Goal: Information Seeking & Learning: Learn about a topic

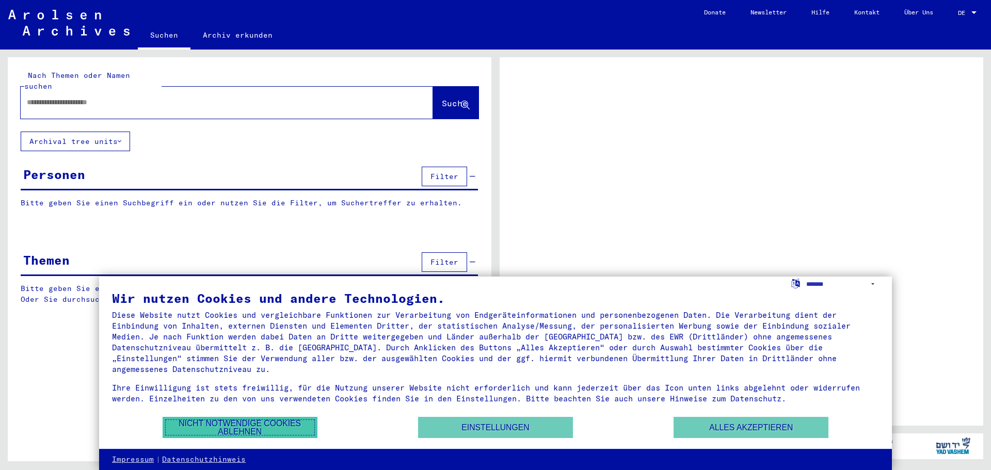
click at [243, 428] on button "Nicht notwendige Cookies ablehnen" at bounding box center [240, 427] width 155 height 21
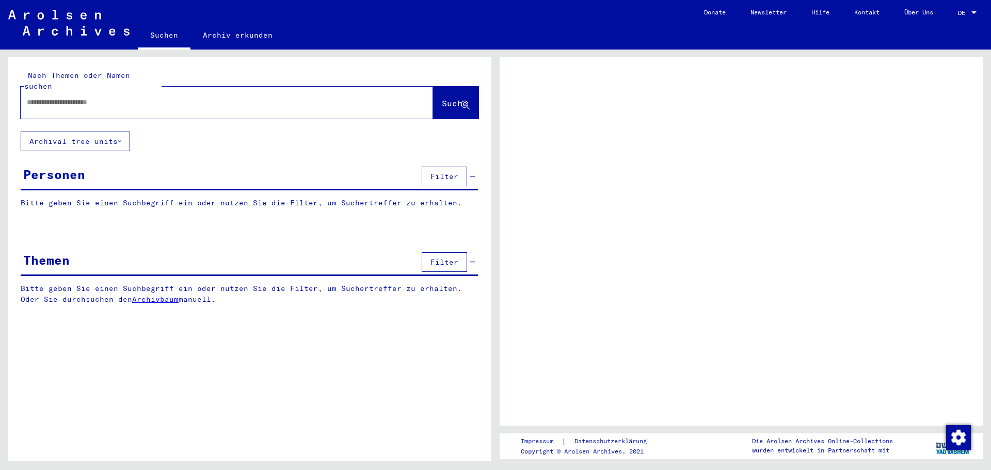
click at [128, 133] on button "Archival tree units" at bounding box center [75, 142] width 109 height 20
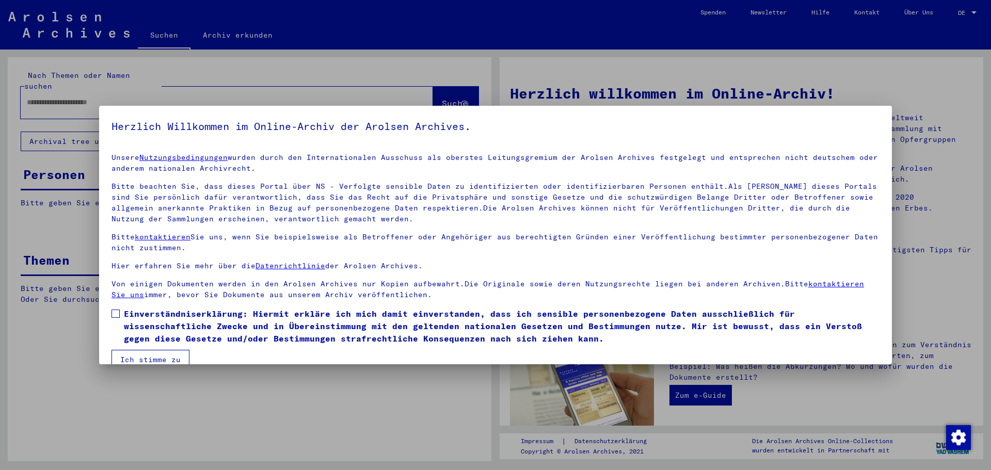
click at [107, 126] on mat-dialog-container "Herzlich Willkommen im Online-Archiv der Arolsen Archives. Unsere Nutzungsbedin…" at bounding box center [495, 235] width 793 height 259
click at [222, 308] on span "Einverständniserklärung: Hiermit erkläre ich mich damit einverstanden, dass ich…" at bounding box center [501, 326] width 755 height 37
click at [138, 350] on button "Ich stimme zu" at bounding box center [150, 360] width 78 height 20
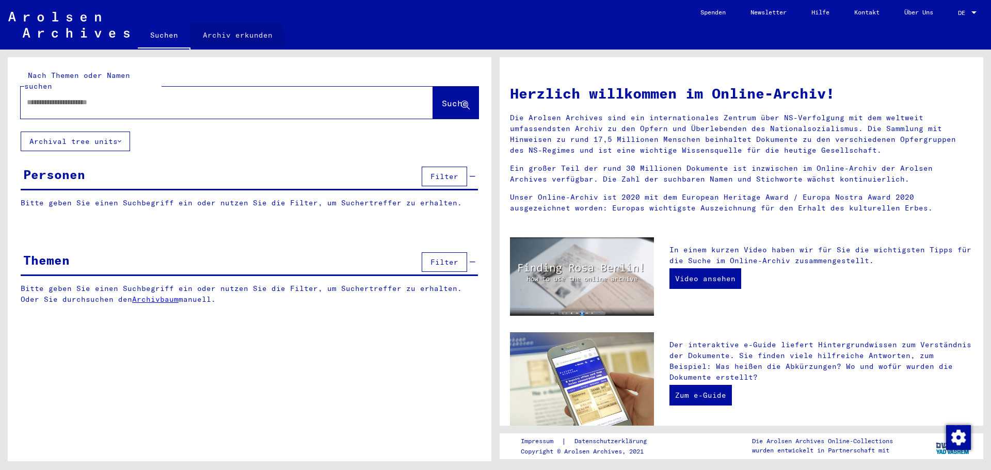
click at [218, 42] on link "Archiv erkunden" at bounding box center [237, 35] width 94 height 25
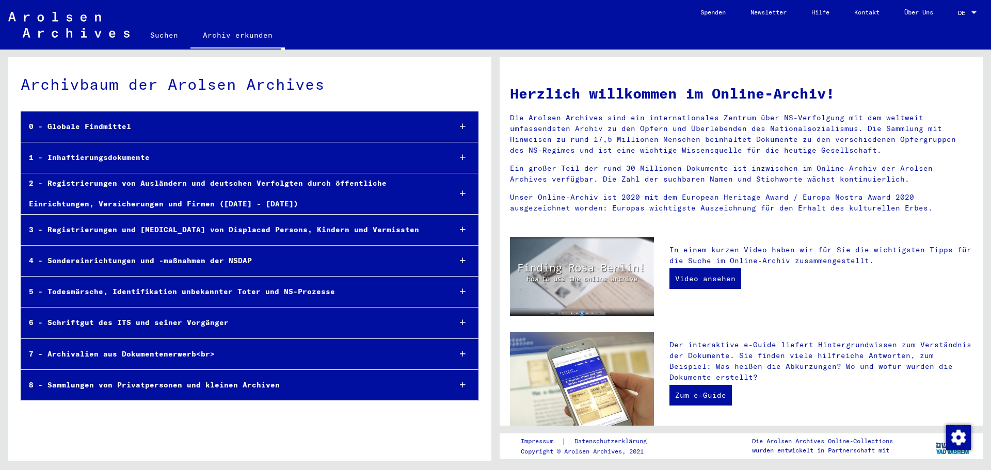
click at [117, 327] on div "6 - Schriftgut des ITS und seiner Vorgänger" at bounding box center [231, 323] width 421 height 20
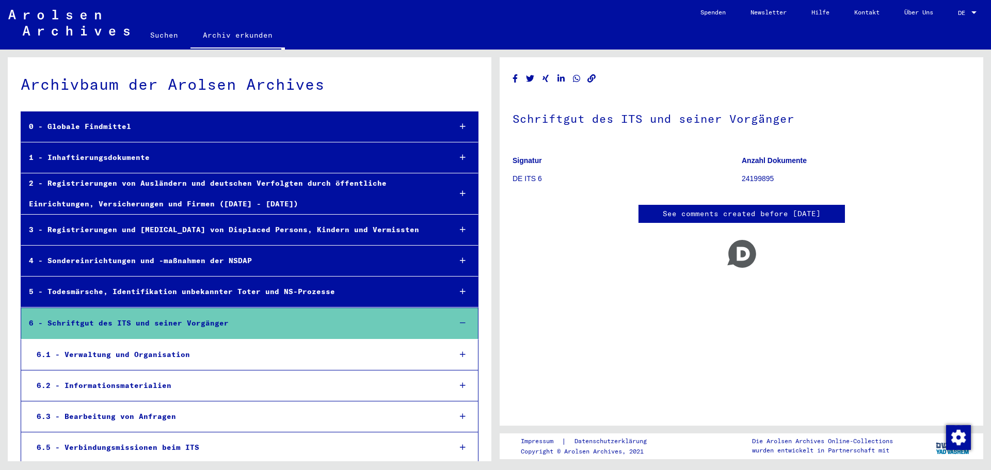
click at [109, 347] on div "6.1 - Verwaltung und Organisation" at bounding box center [236, 355] width 414 height 20
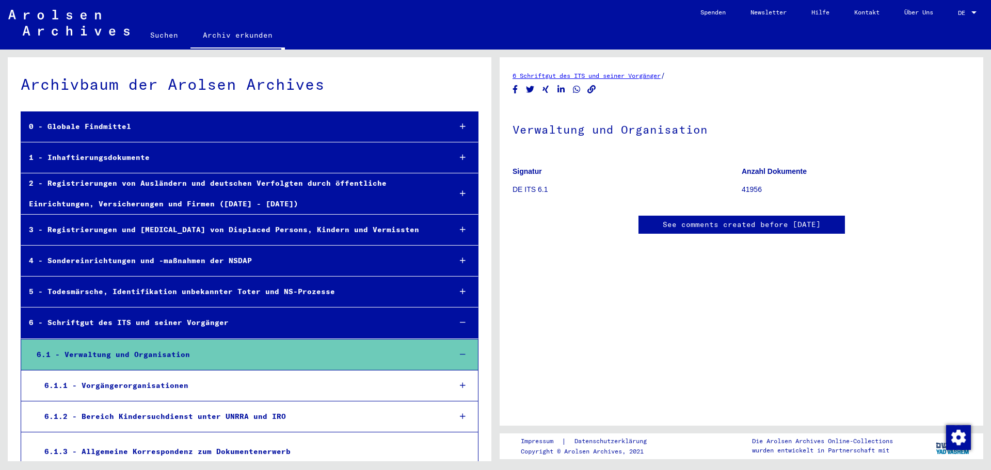
click at [107, 389] on div "6.1.1 - Vorgängerorganisationen" at bounding box center [240, 386] width 406 height 20
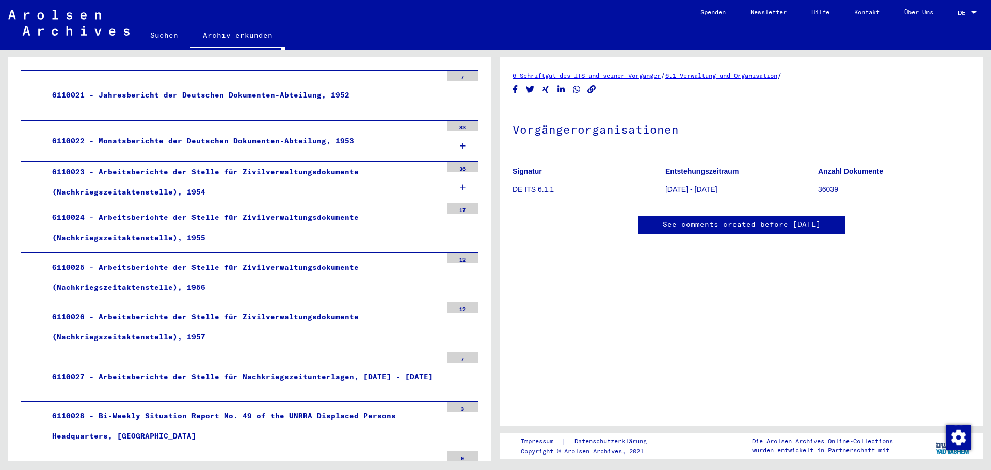
scroll to position [6939, 0]
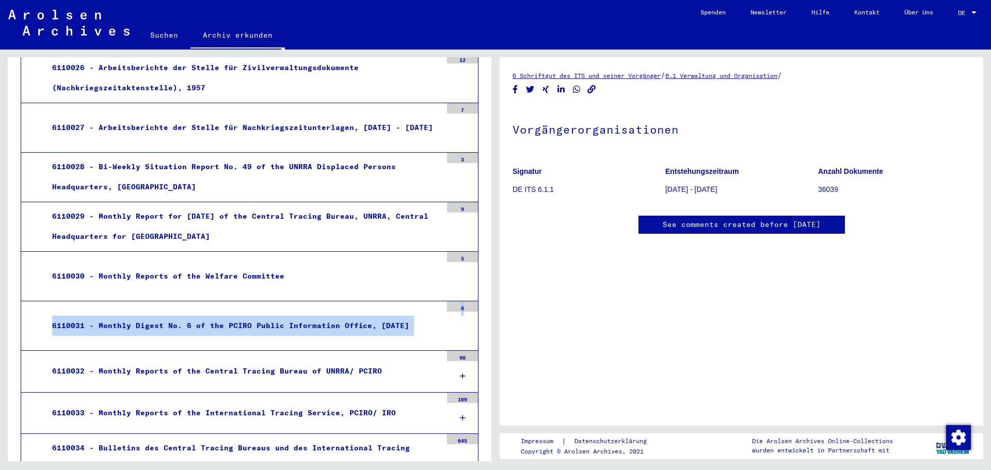
scroll to position [7055, 0]
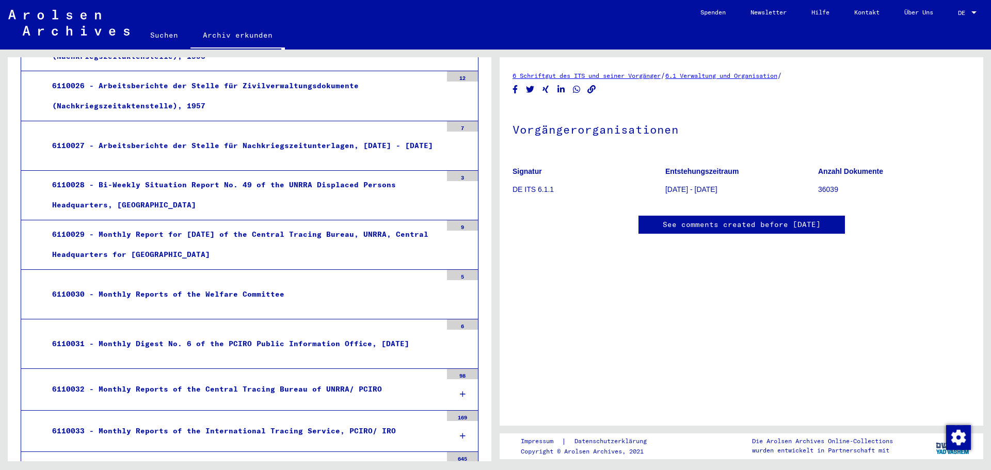
drag, startPoint x: 233, startPoint y: 227, endPoint x: 234, endPoint y: 233, distance: 5.8
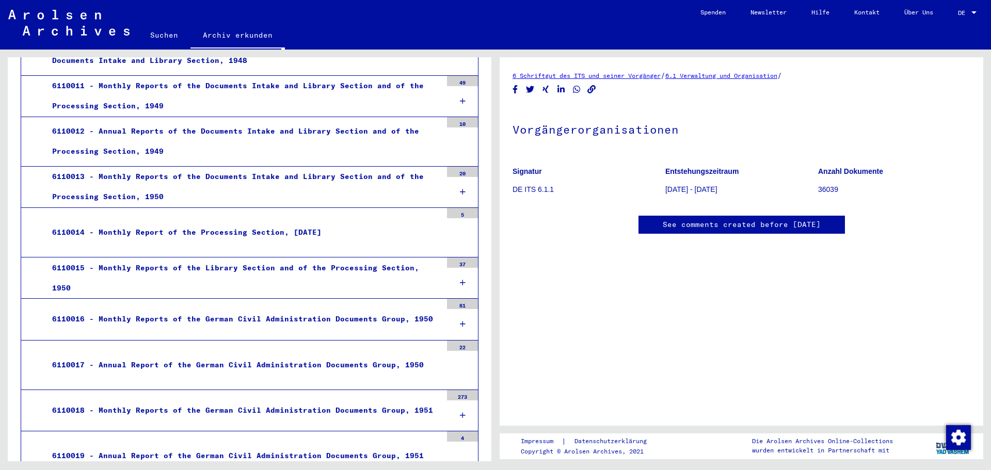
click at [384, 299] on mat-tree-node "6110016 - Monthly Reports of the German Civil Administration Documents Group, 1…" at bounding box center [250, 319] width 458 height 41
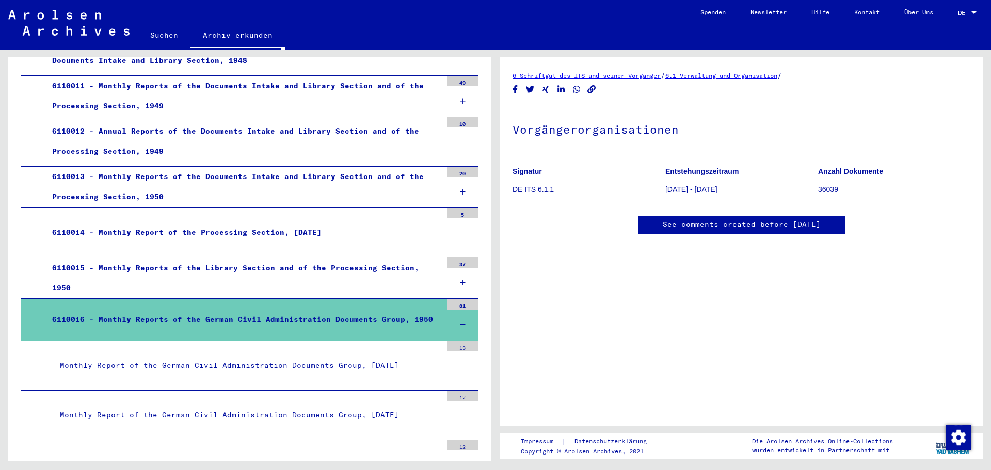
click at [306, 310] on div "6110016 - Monthly Reports of the German Civil Administration Documents Group, 1…" at bounding box center [242, 320] width 397 height 20
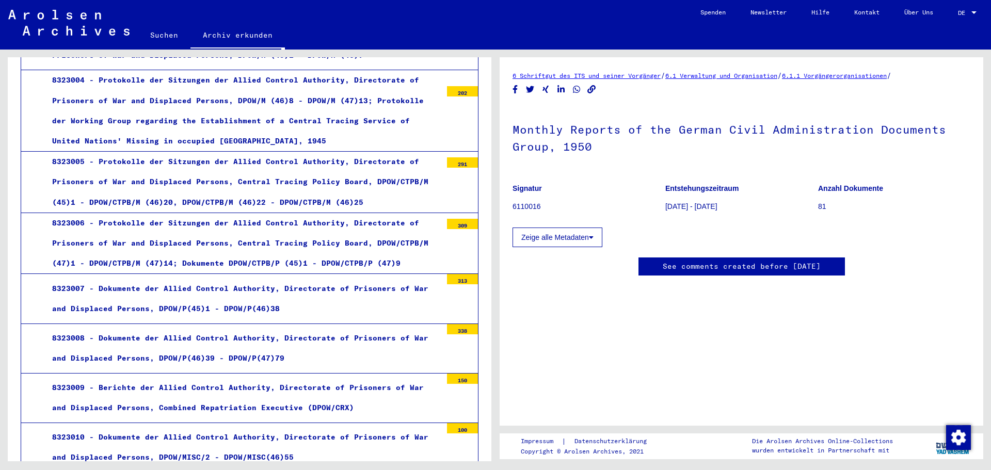
scroll to position [494, 0]
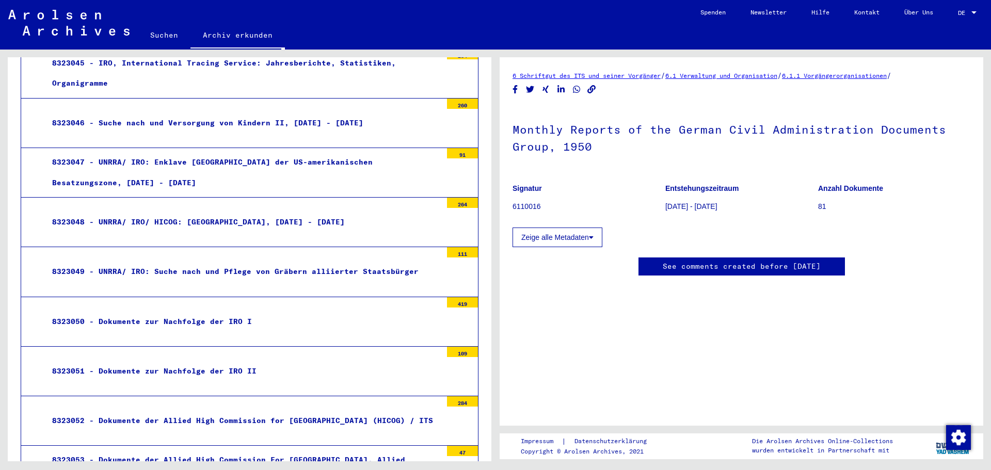
scroll to position [2913, 0]
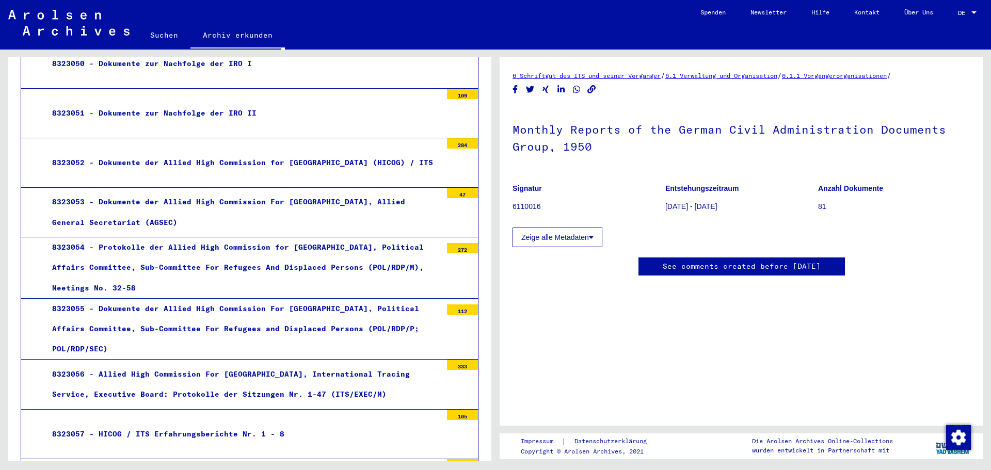
click at [149, 425] on div "8323057 - HICOG / ITS Erfahrungsberichte Nr. 1 - 8" at bounding box center [242, 434] width 397 height 20
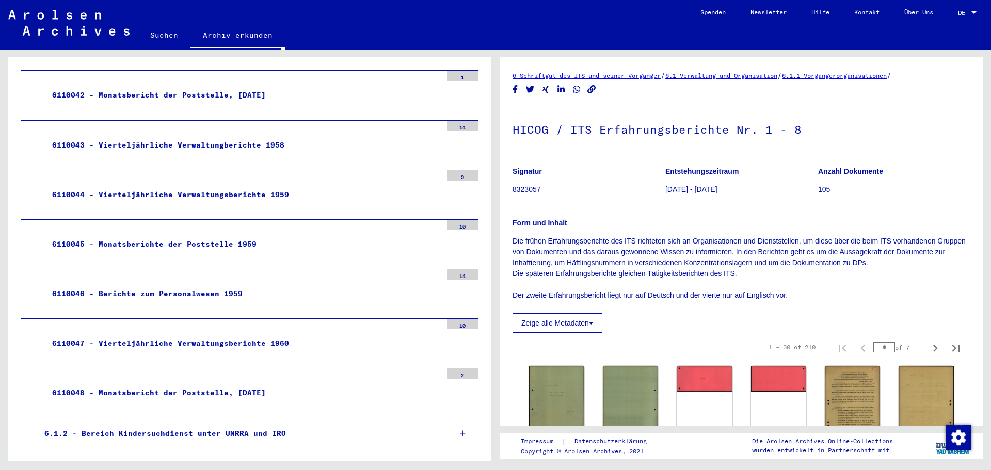
scroll to position [7918, 0]
